Goal: Information Seeking & Learning: Learn about a topic

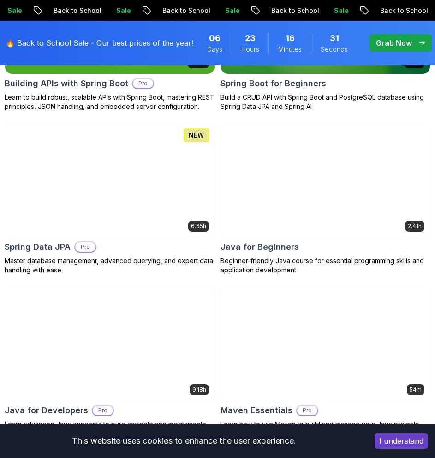
scroll to position [600, 0]
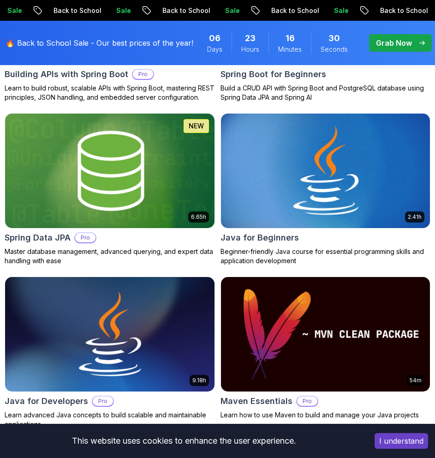
click at [282, 214] on img at bounding box center [326, 171] width 220 height 120
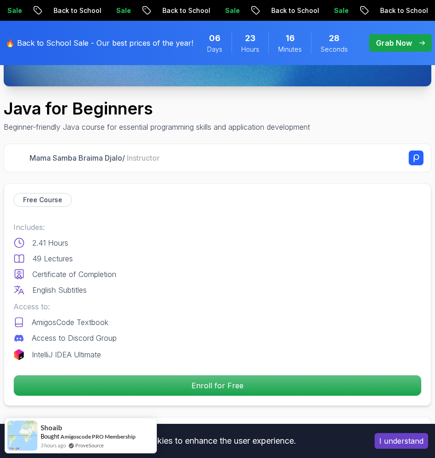
scroll to position [277, 0]
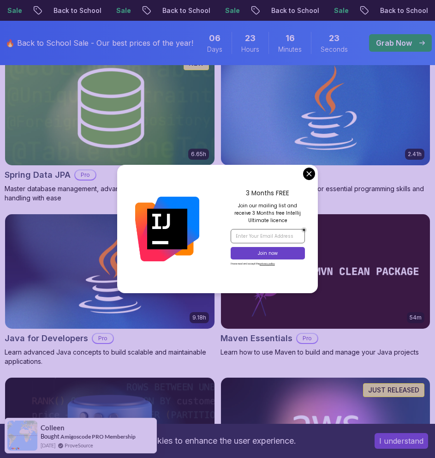
scroll to position [726, 0]
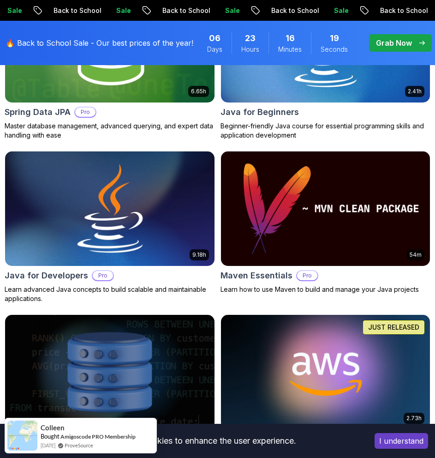
click at [153, 216] on img at bounding box center [110, 209] width 220 height 120
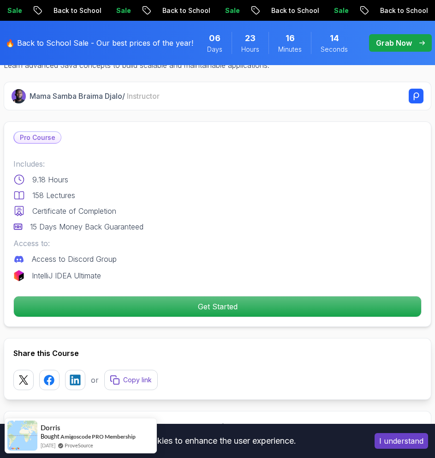
scroll to position [369, 0]
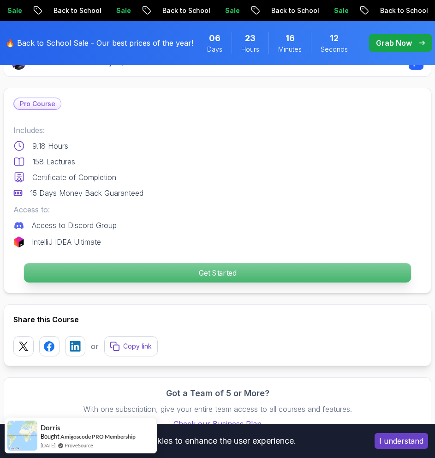
click at [184, 273] on p "Get Started" at bounding box center [217, 273] width 387 height 19
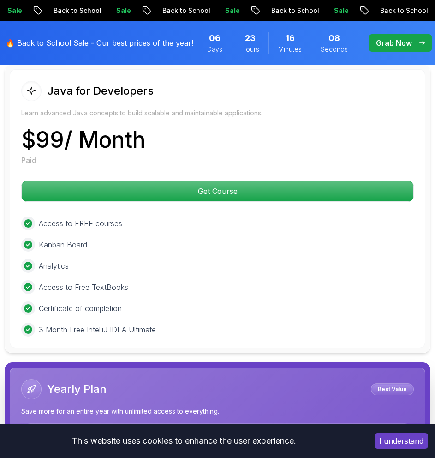
scroll to position [2653, 0]
